Goal: Task Accomplishment & Management: Use online tool/utility

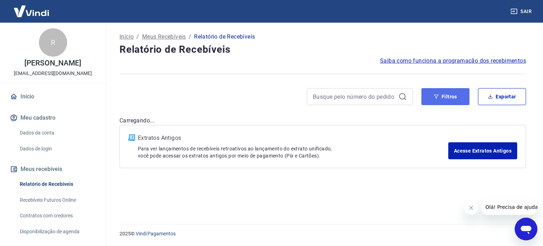
click at [441, 96] on button "Filtros" at bounding box center [445, 96] width 48 height 17
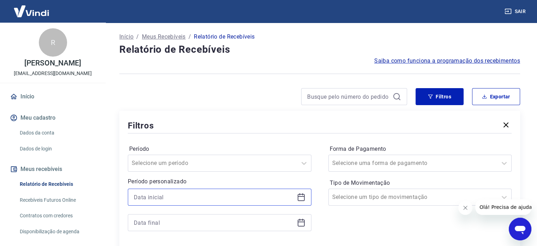
click at [182, 196] on input at bounding box center [214, 196] width 160 height 11
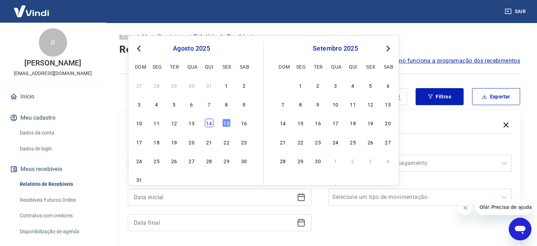
click at [211, 122] on div "14" at bounding box center [209, 123] width 8 height 8
type input "[DATE]"
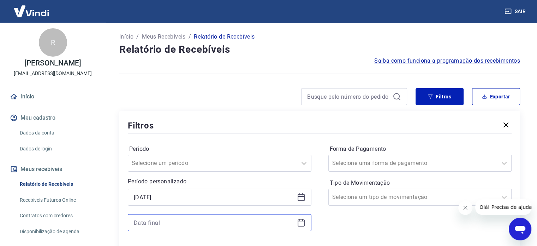
click at [157, 223] on input at bounding box center [214, 222] width 160 height 11
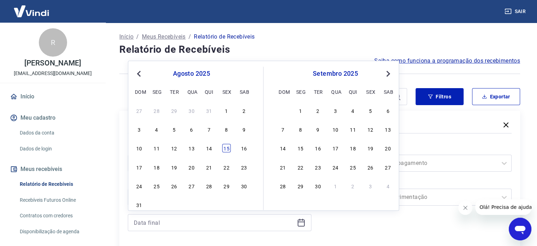
click at [223, 146] on div "15" at bounding box center [226, 148] width 8 height 8
type input "[DATE]"
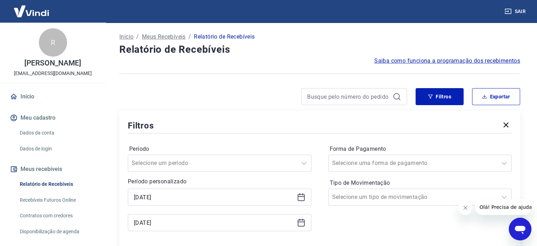
click at [464, 205] on icon "Fechar mensagem da empresa" at bounding box center [466, 208] width 6 height 6
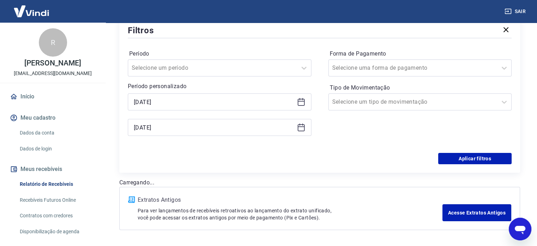
scroll to position [106, 0]
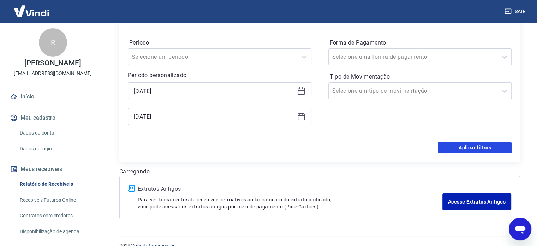
drag, startPoint x: 470, startPoint y: 152, endPoint x: 354, endPoint y: 178, distance: 118.3
click at [470, 152] on button "Aplicar filtros" at bounding box center [474, 147] width 73 height 11
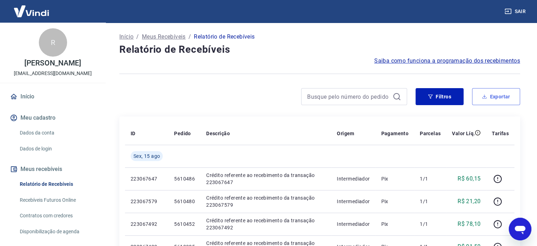
click at [500, 94] on button "Exportar" at bounding box center [496, 96] width 48 height 17
type input "[DATE]"
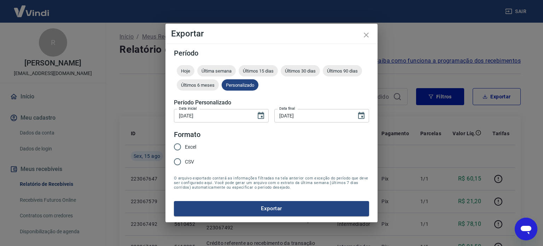
click at [188, 146] on span "Excel" at bounding box center [190, 146] width 11 height 7
click at [185, 146] on input "Excel" at bounding box center [177, 146] width 15 height 15
radio input "true"
click at [245, 212] on button "Exportar" at bounding box center [271, 208] width 195 height 15
